Goal: Task Accomplishment & Management: Use online tool/utility

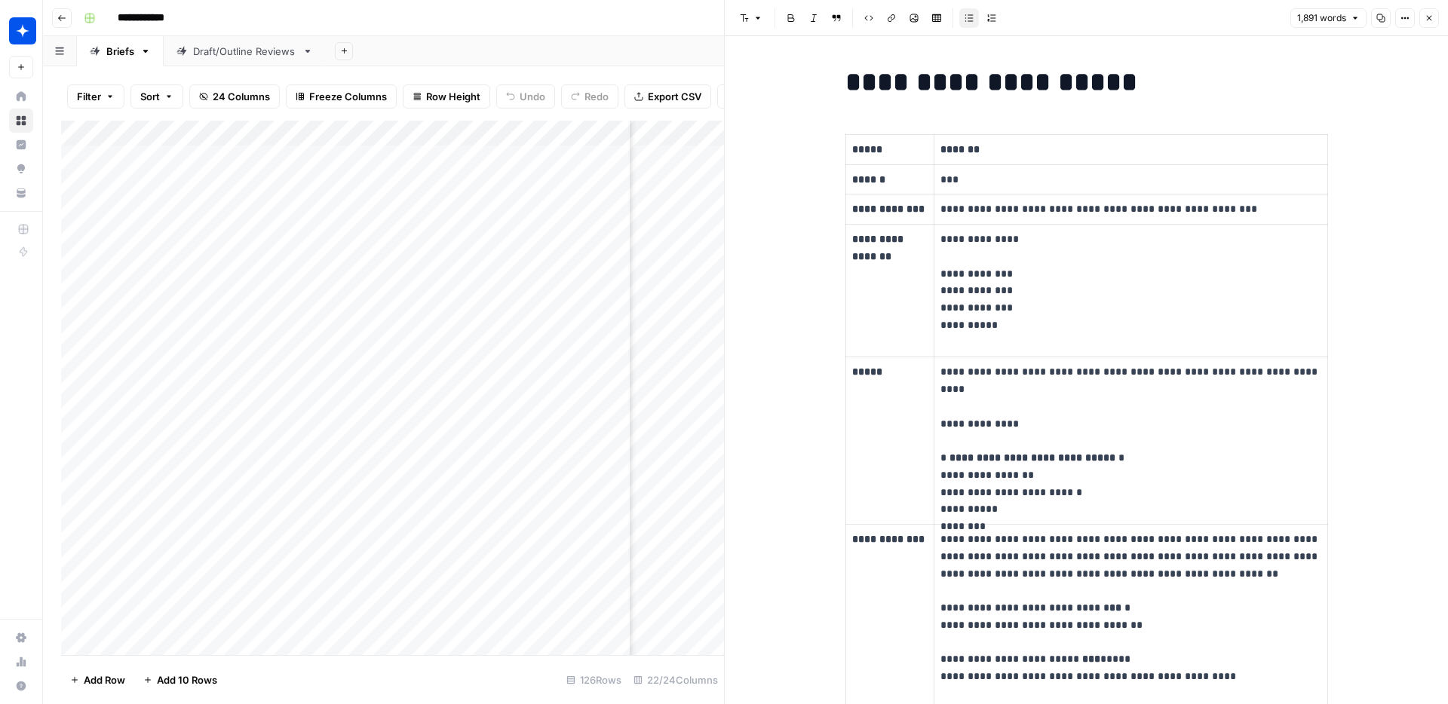
scroll to position [0, 1747]
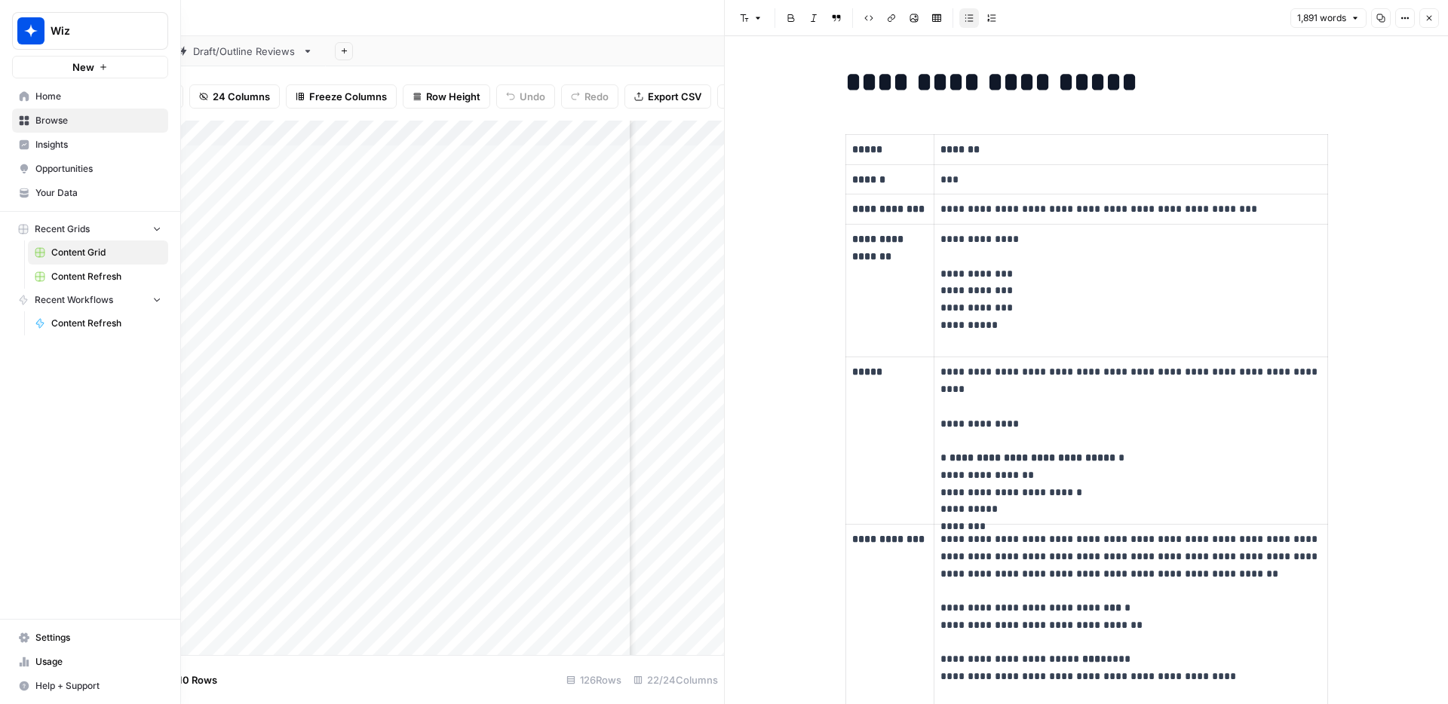
click at [25, 91] on icon at bounding box center [24, 96] width 11 height 11
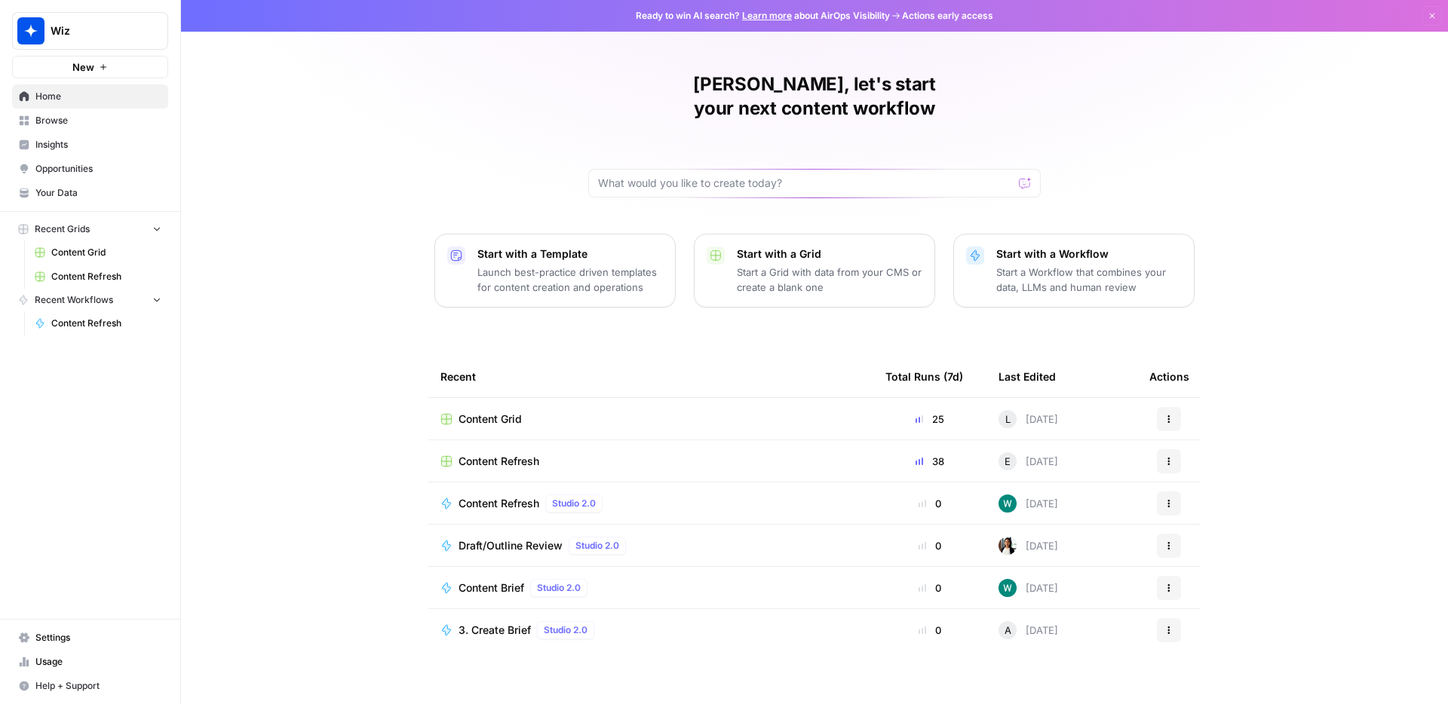
click at [685, 537] on div "Draft/Outline Review Studio 2.0" at bounding box center [650, 546] width 421 height 18
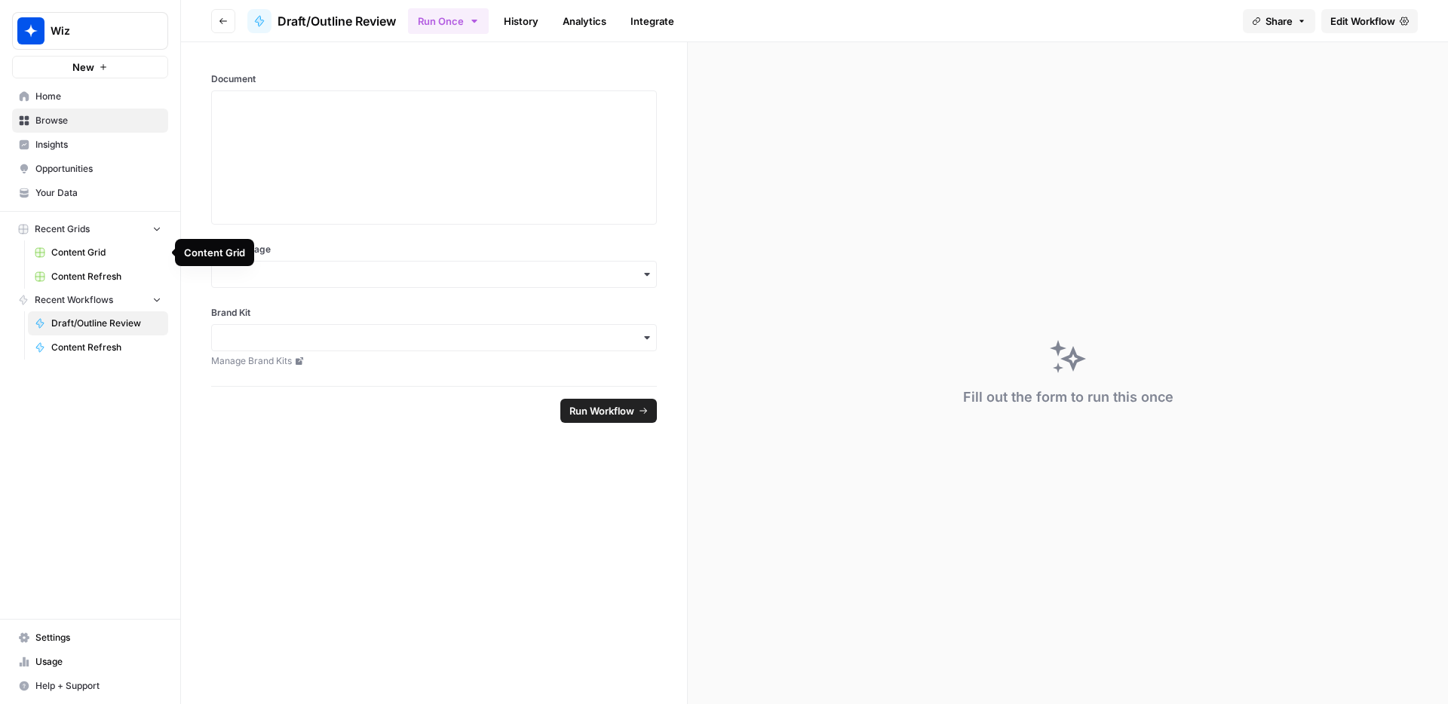
click at [105, 256] on span "Content Grid" at bounding box center [106, 253] width 110 height 14
